Goal: Information Seeking & Learning: Learn about a topic

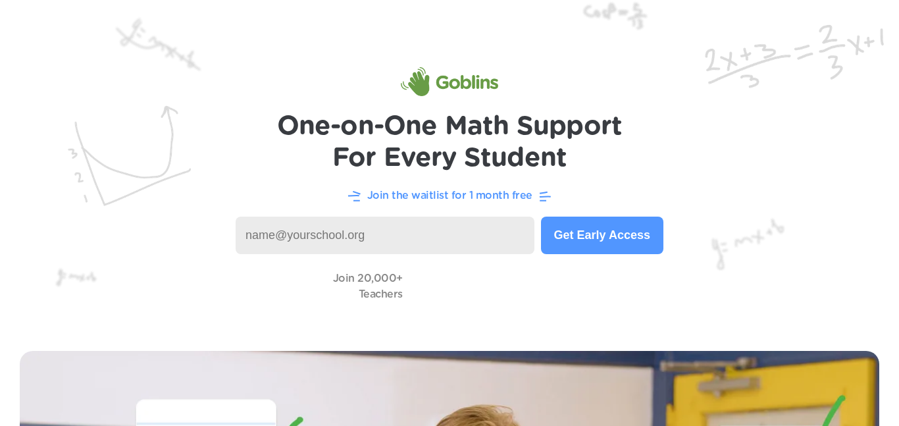
scroll to position [410, 0]
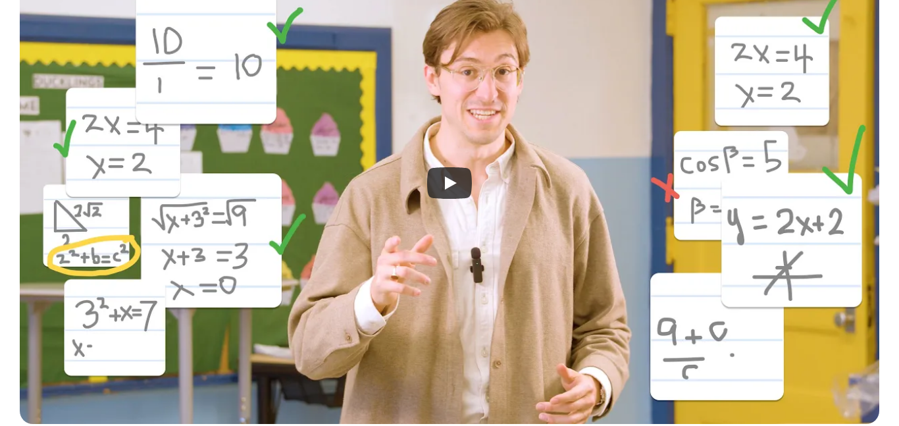
click at [456, 186] on icon "Play" at bounding box center [449, 183] width 45 height 32
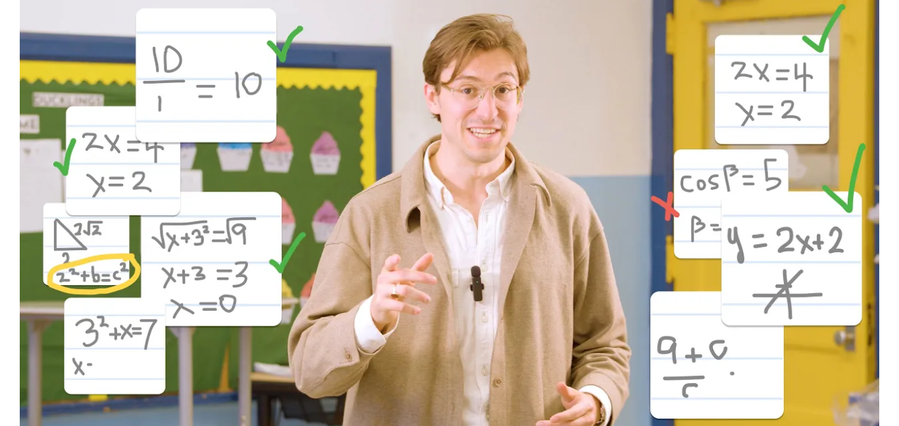
scroll to position [393, 0]
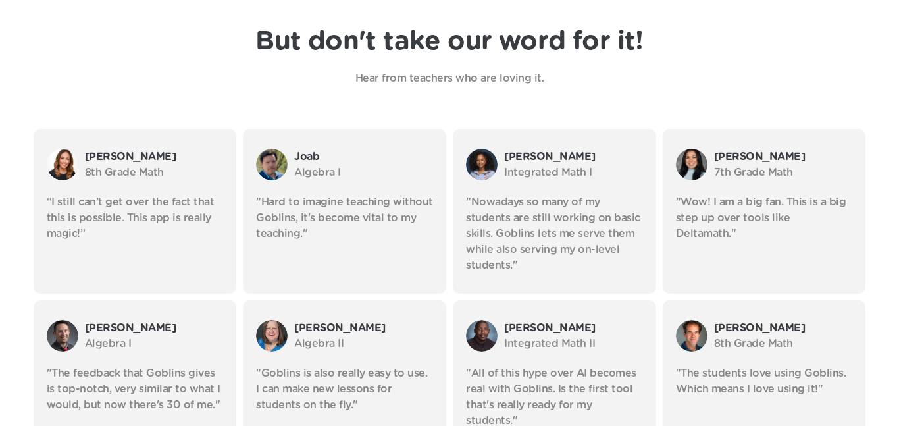
scroll to position [2278, 0]
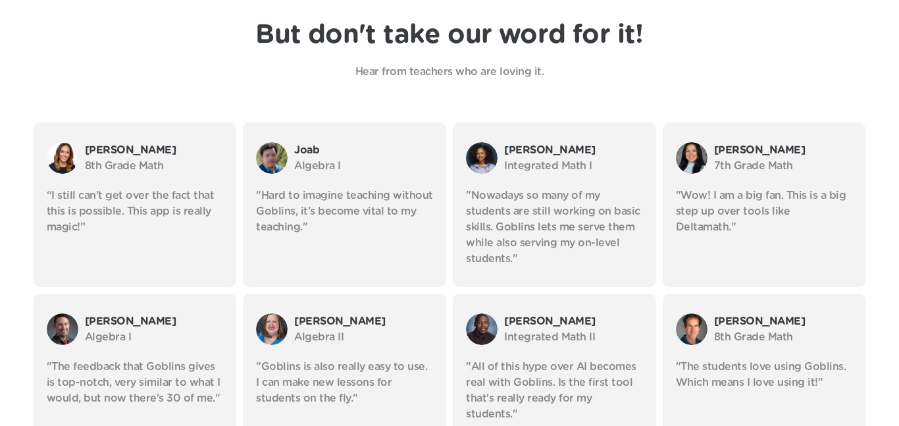
click at [401, 136] on div "Joab Algebra I" at bounding box center [344, 158] width 177 height 45
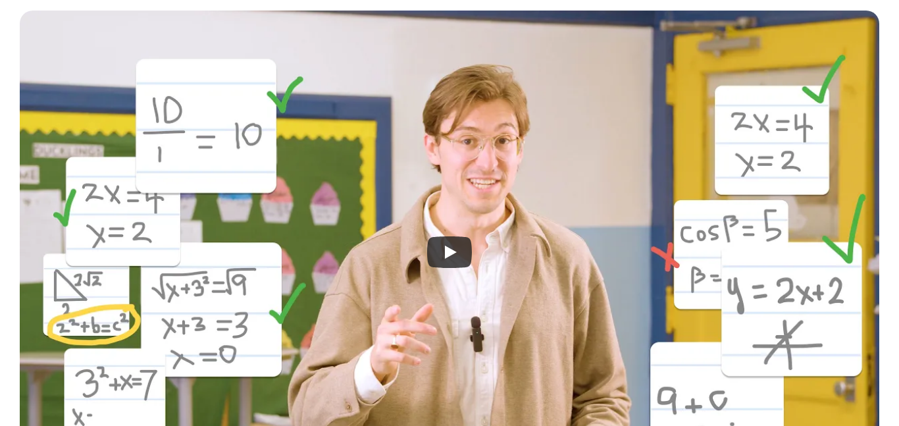
scroll to position [0, 0]
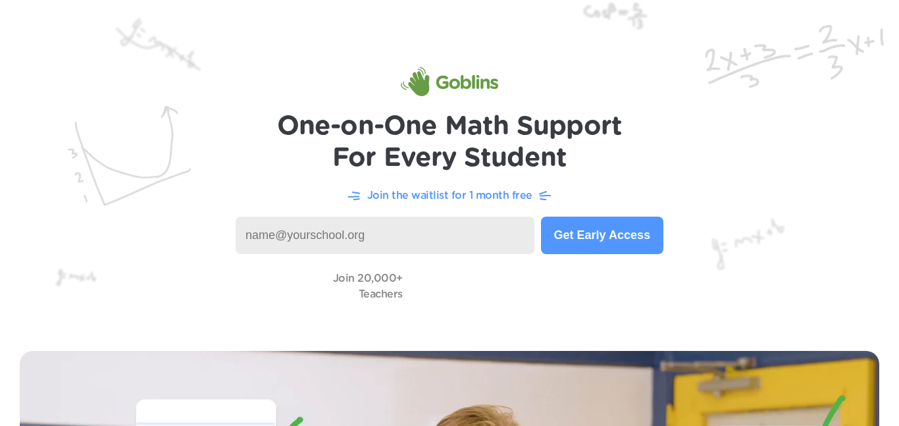
click at [455, 233] on input at bounding box center [385, 236] width 299 height 38
type input "w"
